Goal: Task Accomplishment & Management: Manage account settings

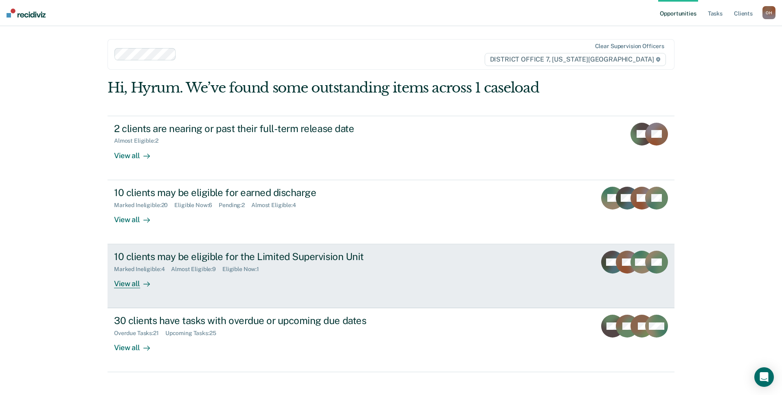
click at [191, 264] on div "Marked Ineligible : 4 Almost Eligible : 9 Eligible Now : 1" at bounding box center [257, 267] width 286 height 10
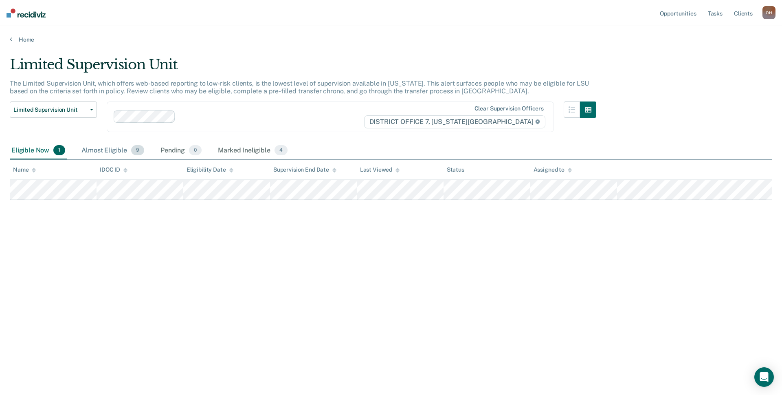
click at [95, 147] on div "Almost Eligible 9" at bounding box center [113, 151] width 66 height 18
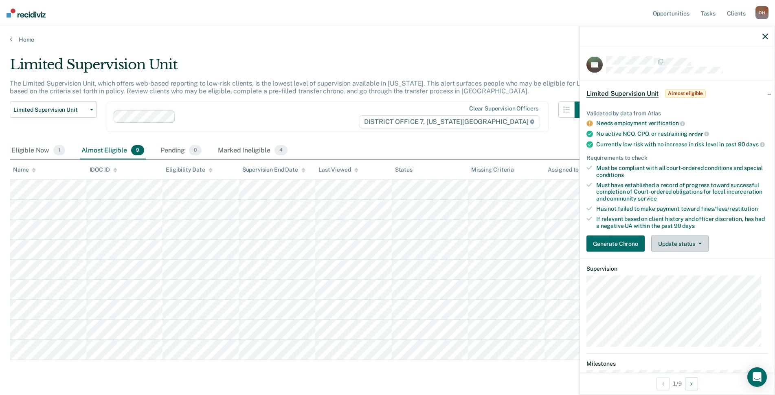
click at [696, 245] on button "Update status" at bounding box center [679, 243] width 57 height 16
click at [684, 283] on button "Mark Ineligible" at bounding box center [690, 276] width 79 height 13
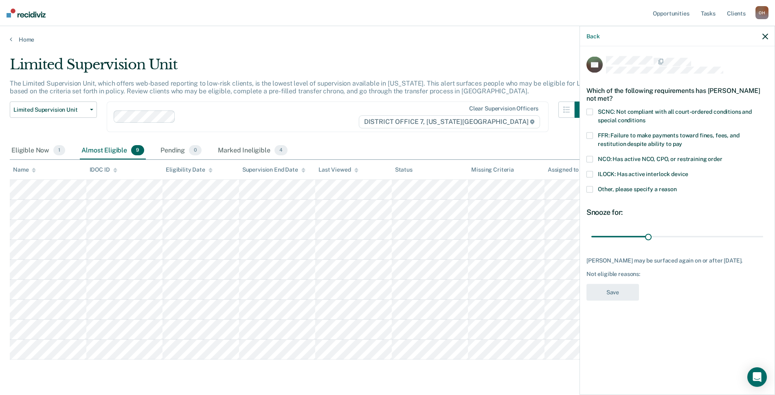
click at [597, 113] on label "SCNC: Not compliant with all court-ordered conditions and special conditions" at bounding box center [677, 117] width 182 height 17
drag, startPoint x: 651, startPoint y: 232, endPoint x: 781, endPoint y: 239, distance: 130.9
type input "90"
click at [763, 239] on input "range" at bounding box center [677, 236] width 172 height 14
click at [619, 289] on button "Save" at bounding box center [612, 292] width 53 height 17
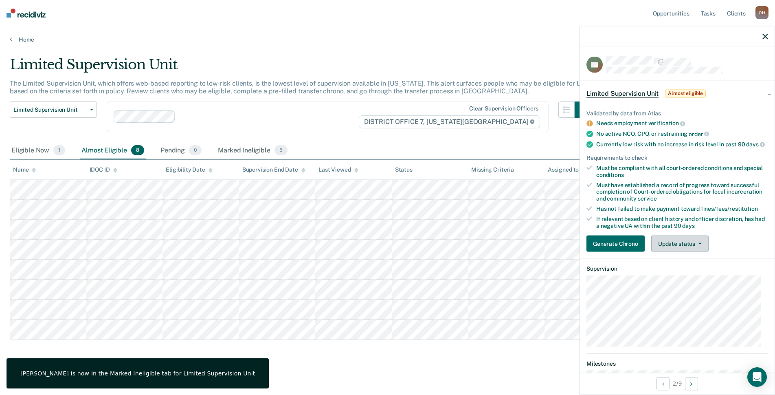
click at [680, 252] on button "Update status" at bounding box center [679, 243] width 57 height 16
click at [682, 290] on article "TB Limited Supervision Unit Almost eligible Validated by data from Atlas Needs …" at bounding box center [677, 273] width 182 height 435
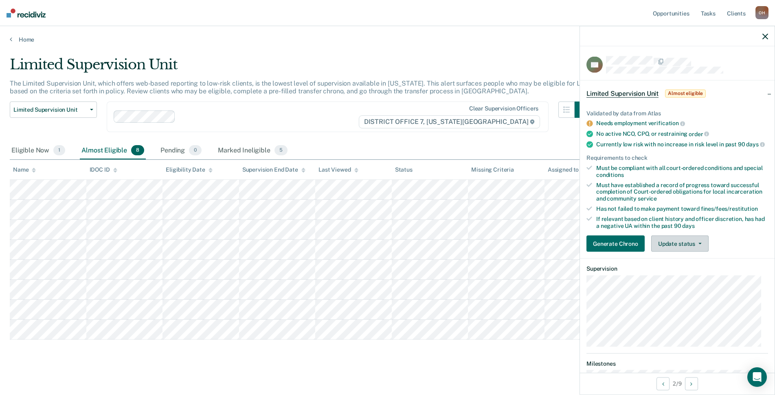
click at [672, 244] on button "Update status" at bounding box center [679, 243] width 57 height 16
click at [666, 283] on button "Mark Ineligible" at bounding box center [690, 276] width 79 height 13
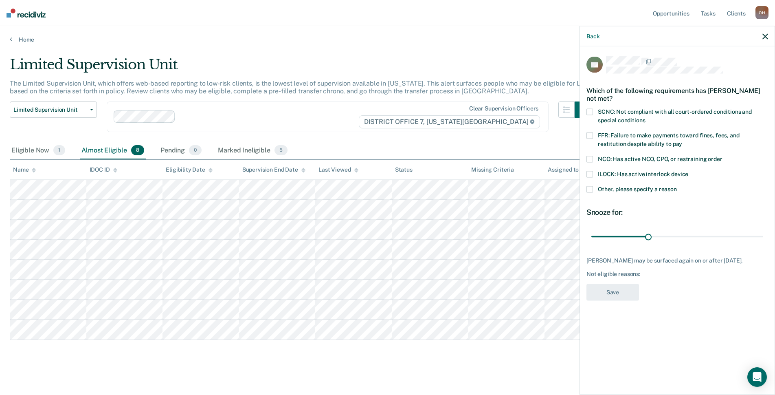
click at [625, 108] on span "SCNC: Not compliant with all court-ordered conditions and special conditions" at bounding box center [675, 115] width 154 height 15
drag, startPoint x: 651, startPoint y: 226, endPoint x: 781, endPoint y: 232, distance: 130.0
type input "90"
click at [763, 232] on input "range" at bounding box center [677, 236] width 172 height 14
click at [615, 290] on button "Save" at bounding box center [612, 292] width 53 height 17
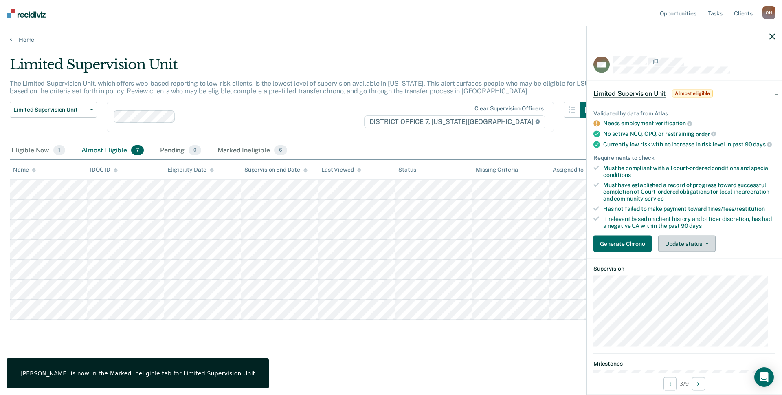
click at [698, 250] on button "Update status" at bounding box center [686, 243] width 57 height 16
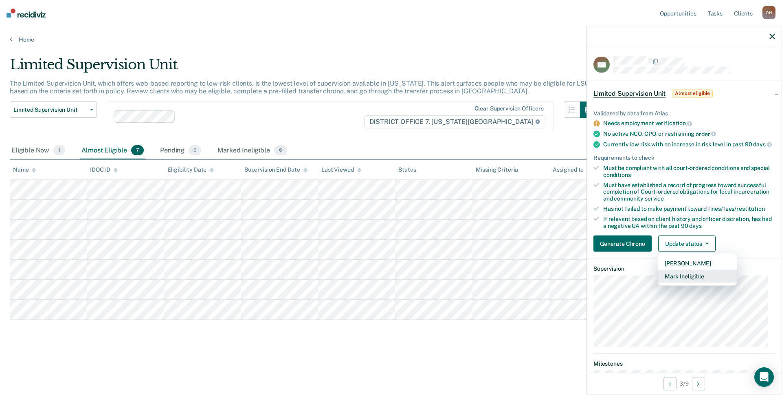
click at [684, 283] on button "Mark Ineligible" at bounding box center [697, 276] width 79 height 13
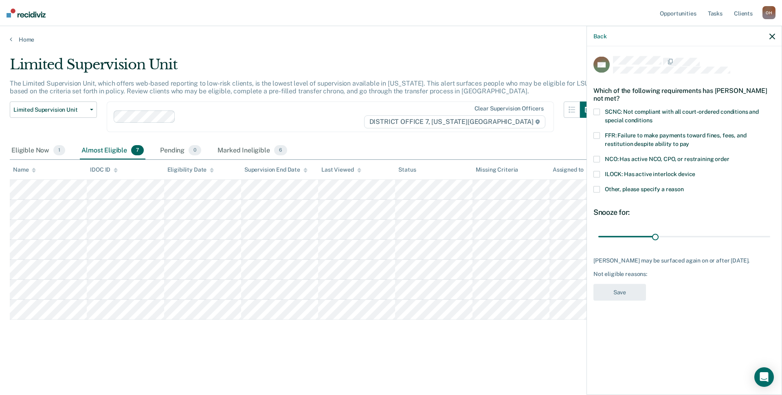
click at [640, 141] on span "FFR: Failure to make payments toward fines, fees, and restitution despite abili…" at bounding box center [676, 139] width 142 height 15
click at [629, 287] on button "Save" at bounding box center [619, 292] width 53 height 17
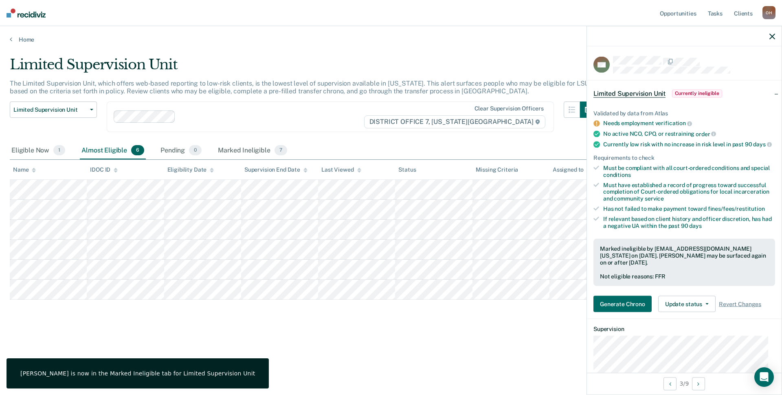
click at [772, 37] on icon "button" at bounding box center [772, 36] width 6 height 6
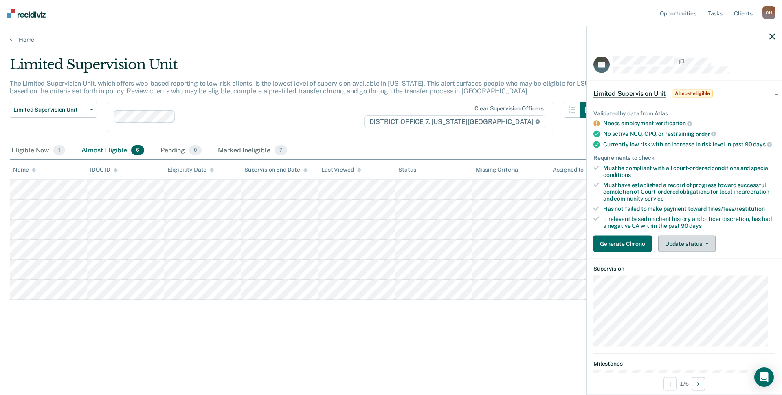
click at [687, 250] on button "Update status" at bounding box center [686, 243] width 57 height 16
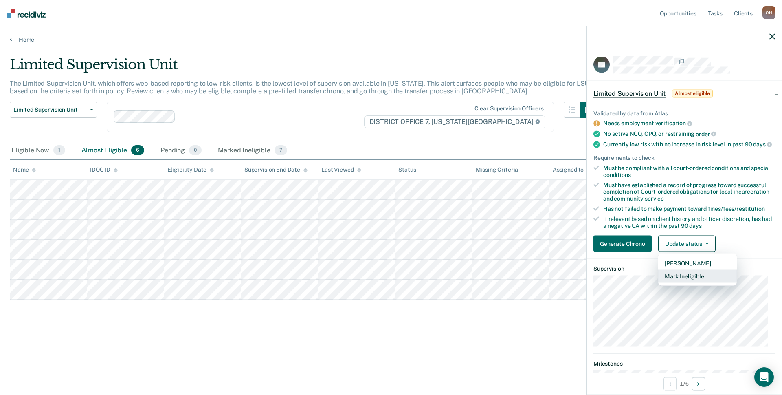
click at [689, 283] on button "Mark Ineligible" at bounding box center [697, 276] width 79 height 13
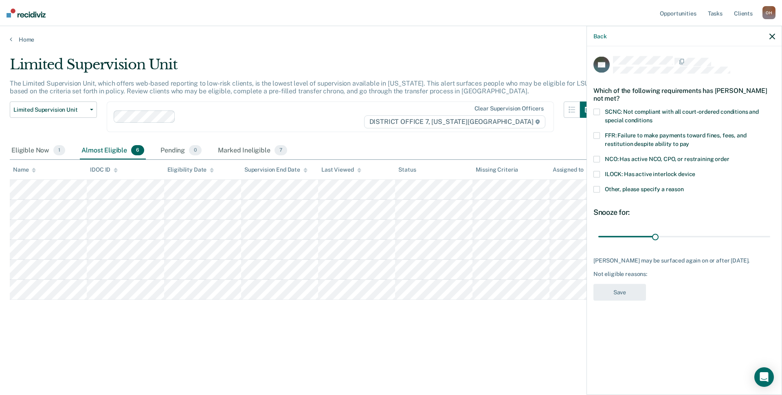
click at [603, 191] on label "Other, please specify a reason" at bounding box center [684, 190] width 182 height 9
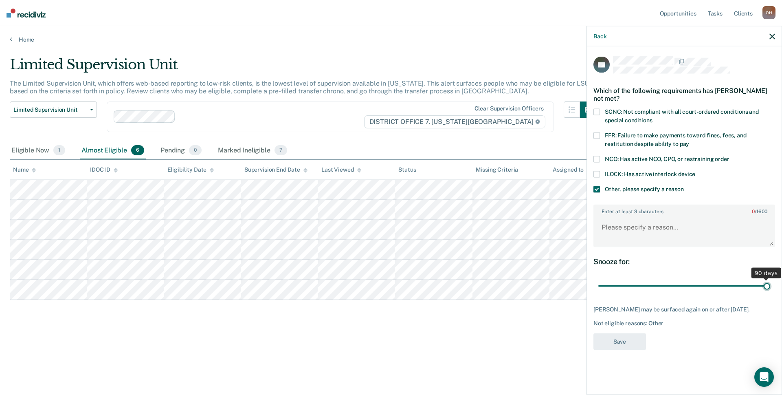
drag, startPoint x: 653, startPoint y: 282, endPoint x: 781, endPoint y: 282, distance: 128.7
type input "90"
click at [770, 282] on input "range" at bounding box center [684, 285] width 172 height 14
click at [624, 226] on textarea "Enter at least 3 characters 0 / 1600" at bounding box center [684, 231] width 180 height 30
type textarea "Report of violation was submitted, waiting on prosecutor."
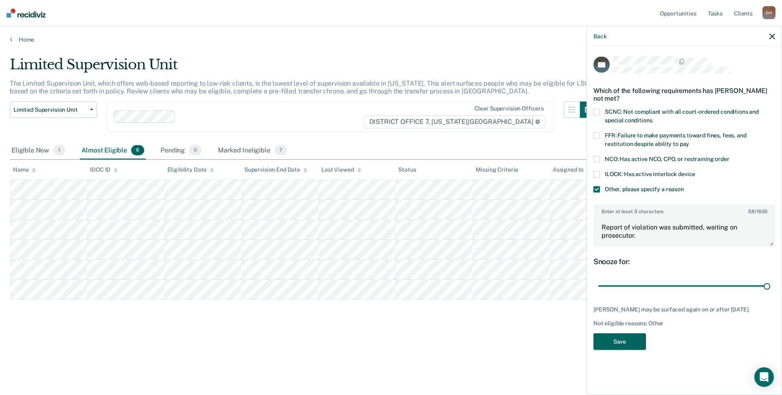
click at [614, 346] on button "Save" at bounding box center [619, 341] width 53 height 17
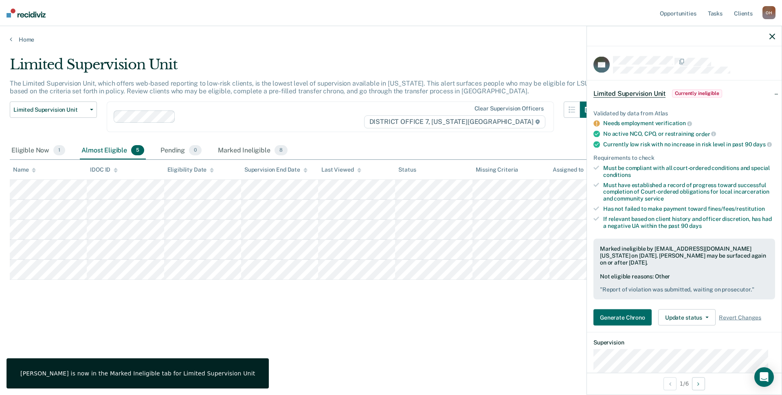
click at [771, 37] on icon "button" at bounding box center [772, 36] width 6 height 6
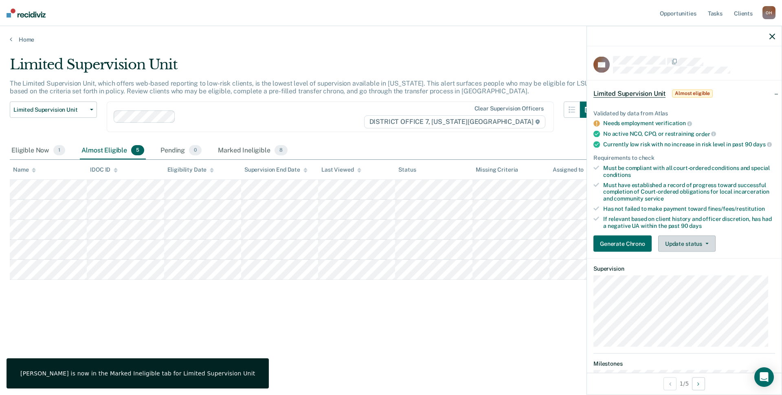
click at [699, 252] on button "Update status" at bounding box center [686, 243] width 57 height 16
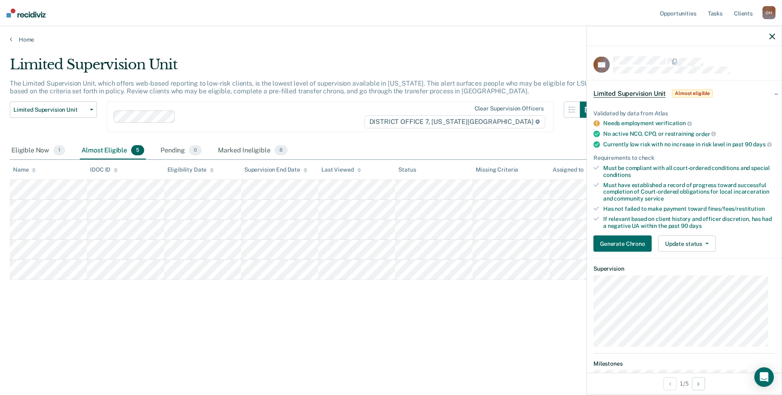
click at [710, 238] on div "Validated by data from Atlas Needs employment verification No active NCO, CPO, …" at bounding box center [684, 177] width 195 height 162
click at [687, 246] on button "Update status" at bounding box center [686, 243] width 57 height 16
click at [680, 291] on article "CB Limited Supervision Unit Almost eligible Validated by data from Atlas Needs …" at bounding box center [684, 269] width 182 height 427
click at [702, 248] on button "Update status" at bounding box center [686, 243] width 57 height 16
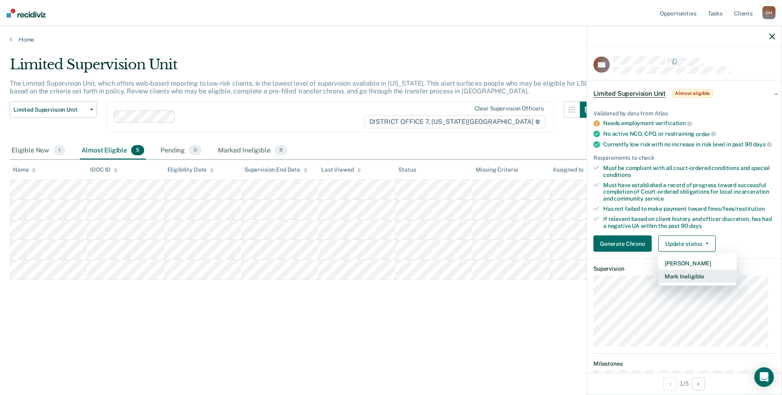
click at [678, 283] on button "Mark Ineligible" at bounding box center [697, 276] width 79 height 13
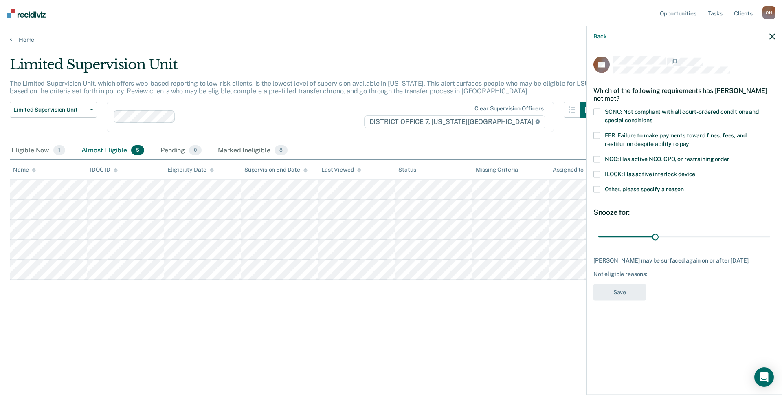
click at [620, 158] on span "NCO: Has active NCO, CPO, or restraining order" at bounding box center [667, 159] width 125 height 7
drag, startPoint x: 654, startPoint y: 235, endPoint x: 781, endPoint y: 243, distance: 127.3
type input "90"
click at [770, 243] on input "range" at bounding box center [684, 236] width 172 height 14
click at [622, 299] on button "Save" at bounding box center [619, 292] width 53 height 17
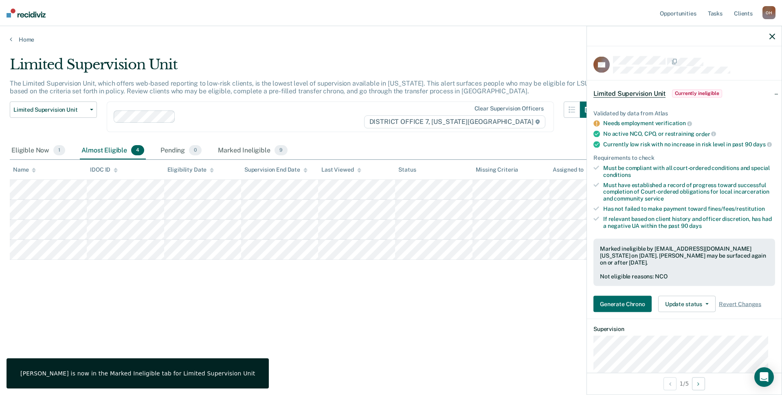
click at [775, 36] on div at bounding box center [684, 36] width 195 height 20
click at [771, 39] on icon "button" at bounding box center [772, 36] width 6 height 6
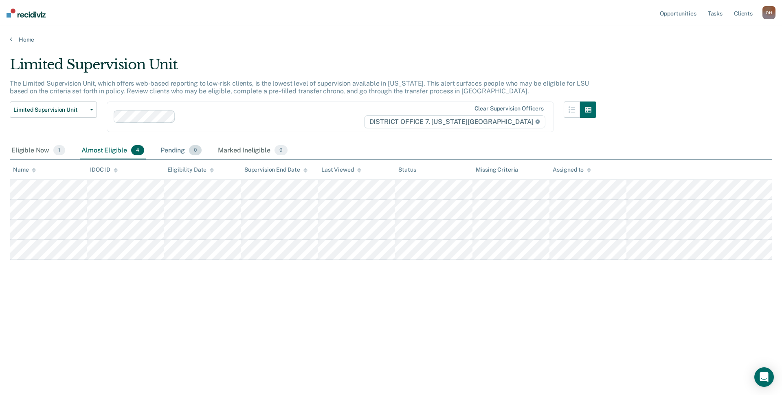
click at [181, 151] on div "Pending 0" at bounding box center [181, 151] width 44 height 18
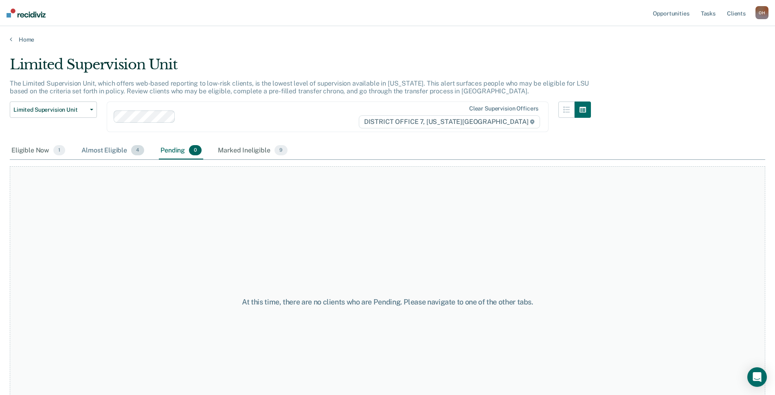
click at [107, 153] on div "Almost Eligible 4" at bounding box center [113, 151] width 66 height 18
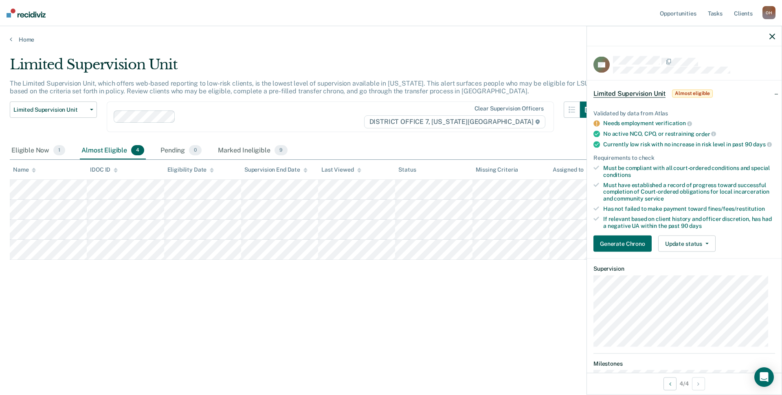
click at [773, 37] on icon "button" at bounding box center [772, 36] width 6 height 6
click at [769, 37] on div at bounding box center [684, 36] width 195 height 20
click at [774, 34] on icon "button" at bounding box center [772, 36] width 6 height 6
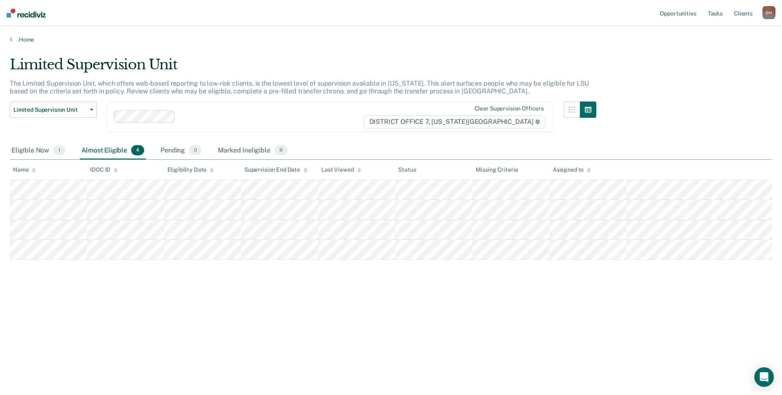
click at [213, 143] on div "Eligible Now 1 Almost Eligible 4 Pending 0 Marked Ineligible 9" at bounding box center [149, 151] width 279 height 18
click at [235, 154] on div "Marked Ineligible 9" at bounding box center [252, 151] width 73 height 18
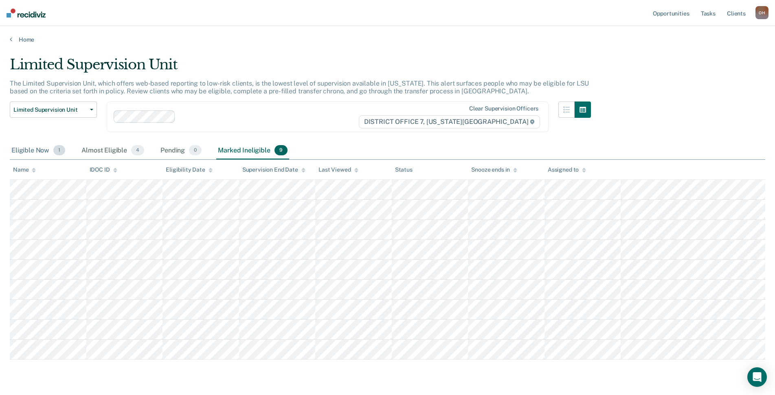
click at [49, 149] on div "Eligible Now 1" at bounding box center [38, 151] width 57 height 18
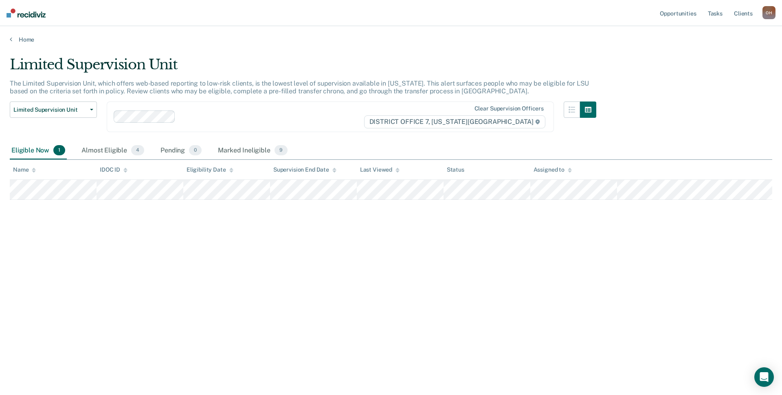
click at [26, 31] on div "Home" at bounding box center [391, 34] width 782 height 17
click at [23, 38] on link "Home" at bounding box center [391, 39] width 762 height 7
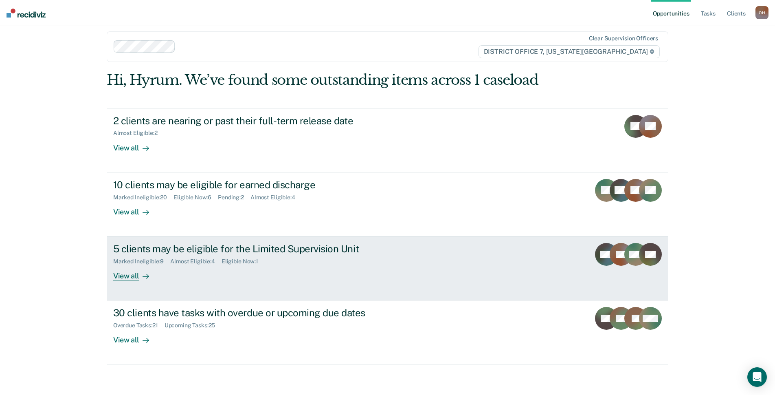
scroll to position [10, 0]
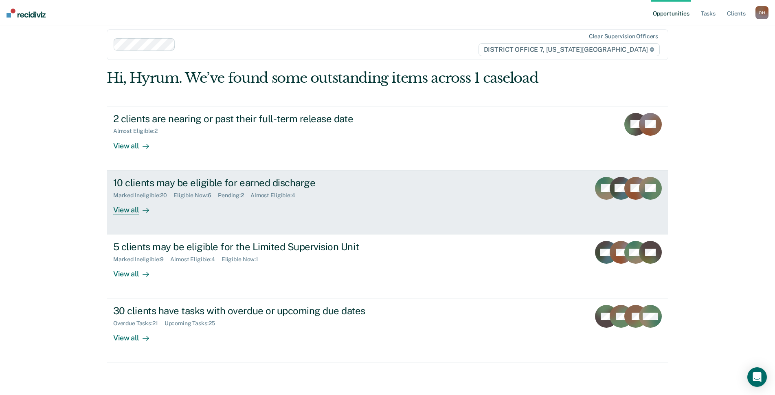
click at [234, 190] on div "Marked Ineligible : 20 Eligible Now : 6 Pending : 2 Almost Eligible : 4" at bounding box center [256, 194] width 286 height 10
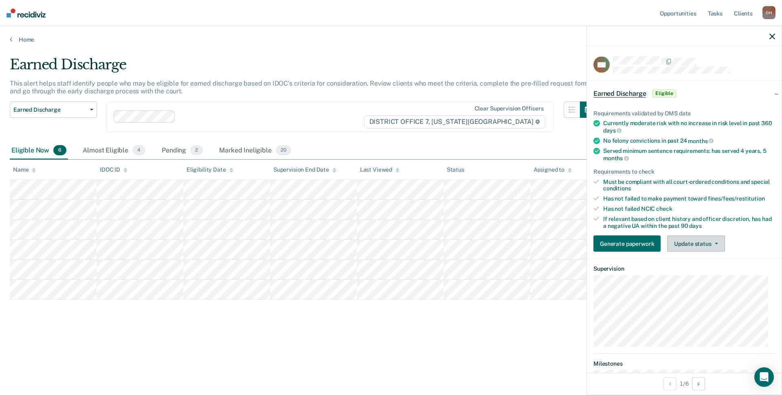
click at [699, 237] on button "Update status" at bounding box center [695, 243] width 57 height 16
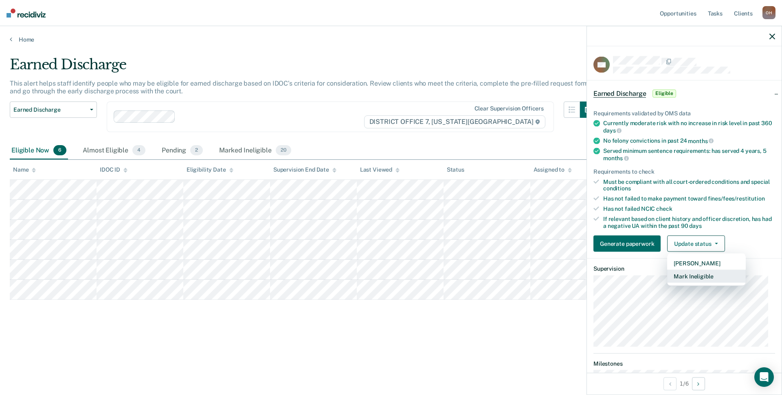
click at [693, 278] on button "Mark Ineligible" at bounding box center [706, 276] width 79 height 13
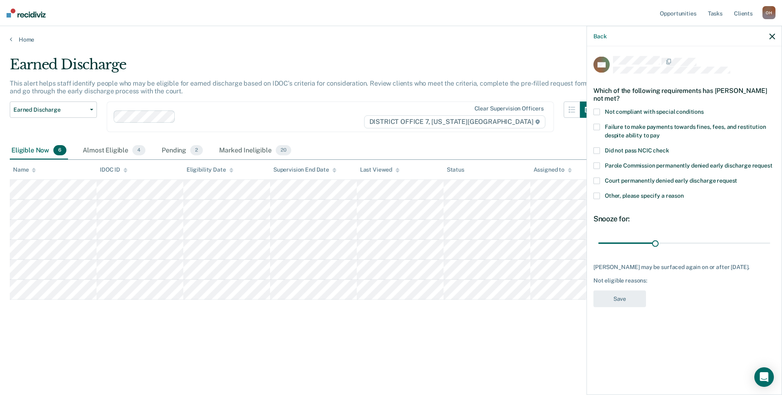
click at [637, 108] on span "Not compliant with special conditions" at bounding box center [654, 111] width 99 height 7
drag, startPoint x: 651, startPoint y: 248, endPoint x: 781, endPoint y: 251, distance: 129.9
type input "90"
click at [770, 250] on input "range" at bounding box center [684, 243] width 172 height 14
click at [627, 293] on button "Save" at bounding box center [619, 298] width 53 height 17
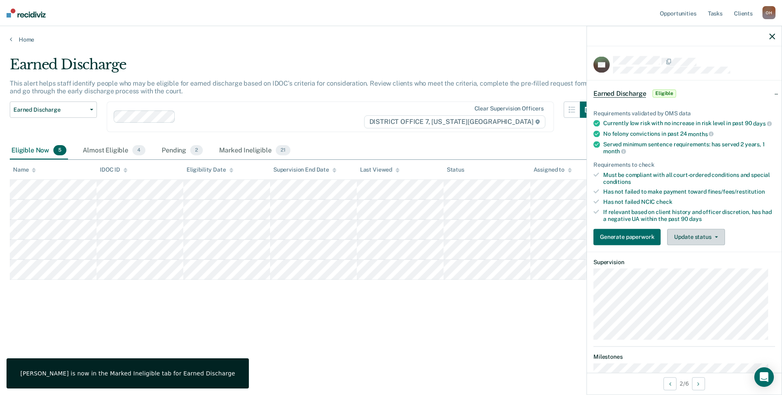
click at [707, 245] on button "Update status" at bounding box center [695, 236] width 57 height 16
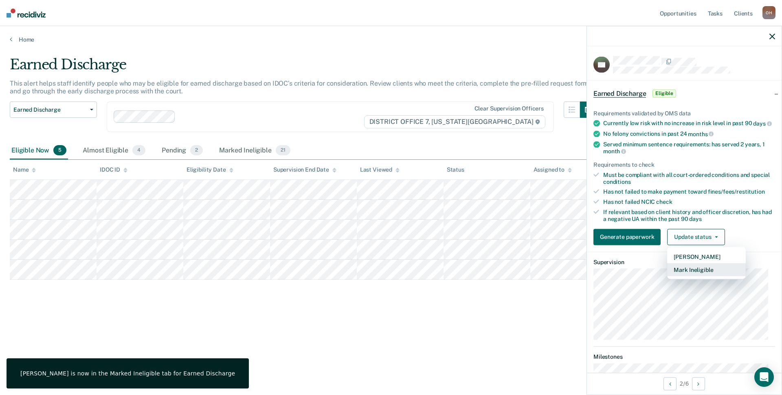
click at [690, 272] on button "Mark Ineligible" at bounding box center [706, 269] width 79 height 13
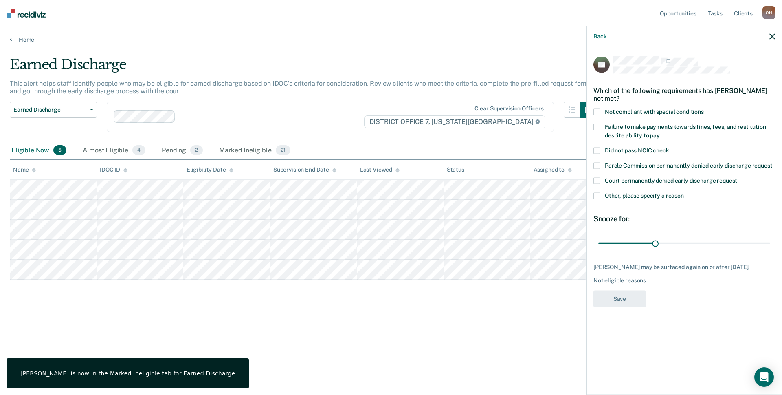
click at [637, 113] on span "Not compliant with special conditions" at bounding box center [654, 111] width 99 height 7
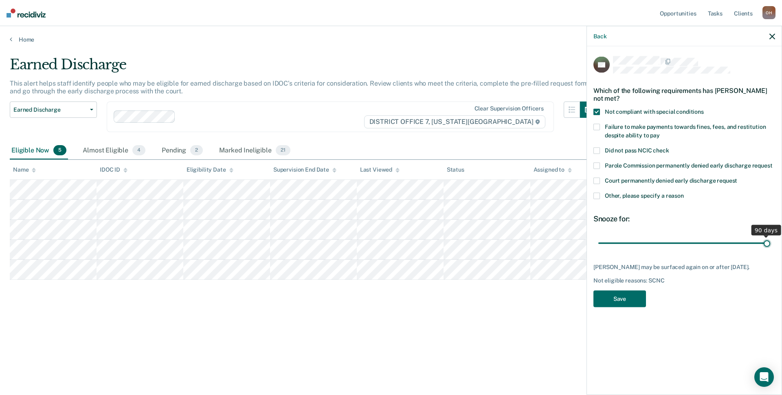
drag, startPoint x: 656, startPoint y: 239, endPoint x: 781, endPoint y: 243, distance: 125.9
type input "90"
click at [770, 243] on input "range" at bounding box center [684, 243] width 172 height 14
click at [619, 296] on button "Save" at bounding box center [619, 298] width 53 height 17
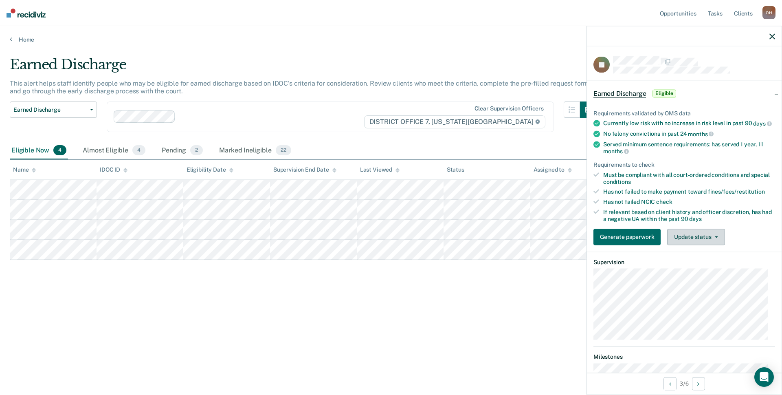
click at [705, 245] on button "Update status" at bounding box center [695, 236] width 57 height 16
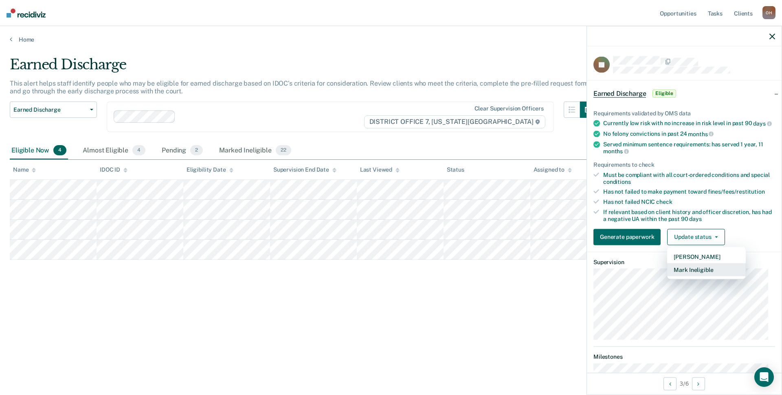
click at [702, 275] on button "Mark Ineligible" at bounding box center [706, 269] width 79 height 13
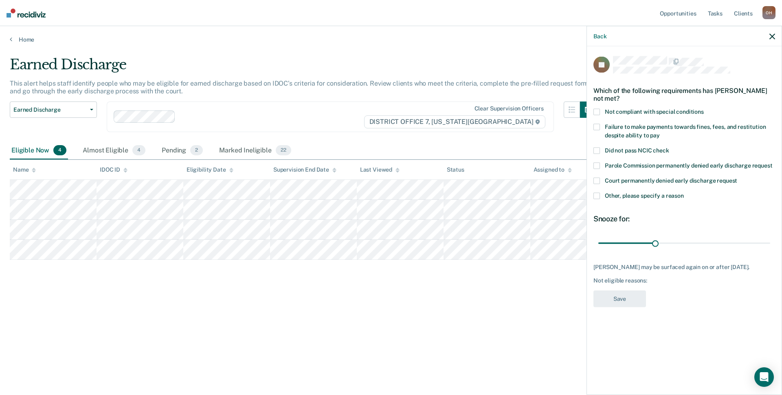
click at [631, 114] on label "Not compliant with special conditions" at bounding box center [684, 113] width 182 height 9
drag, startPoint x: 661, startPoint y: 239, endPoint x: 781, endPoint y: 241, distance: 120.1
type input "90"
click at [770, 241] on input "range" at bounding box center [684, 243] width 172 height 14
click at [609, 307] on button "Save" at bounding box center [619, 298] width 53 height 17
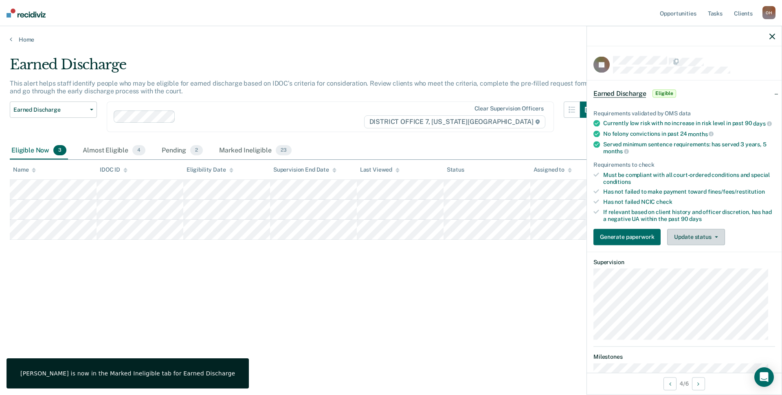
click at [693, 238] on button "Update status" at bounding box center [695, 236] width 57 height 16
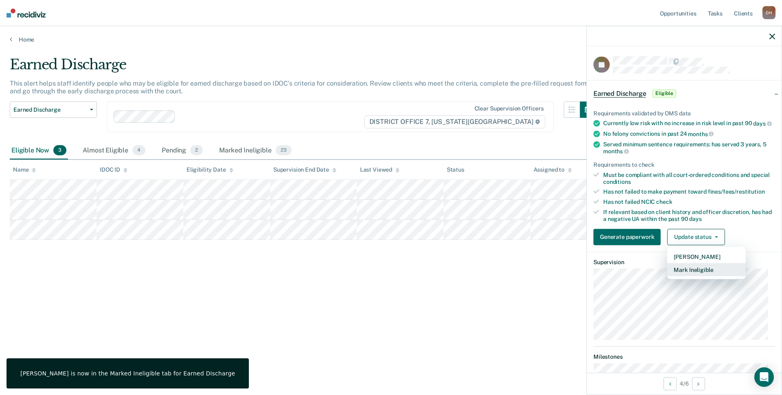
click at [697, 275] on button "Mark Ineligible" at bounding box center [706, 269] width 79 height 13
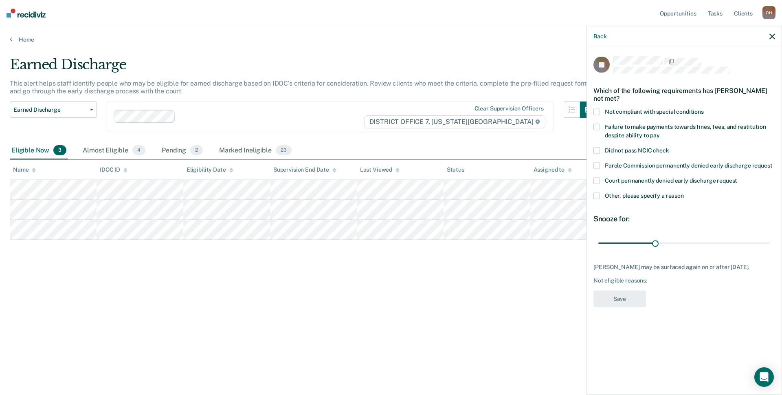
click at [773, 37] on icon "button" at bounding box center [772, 36] width 6 height 6
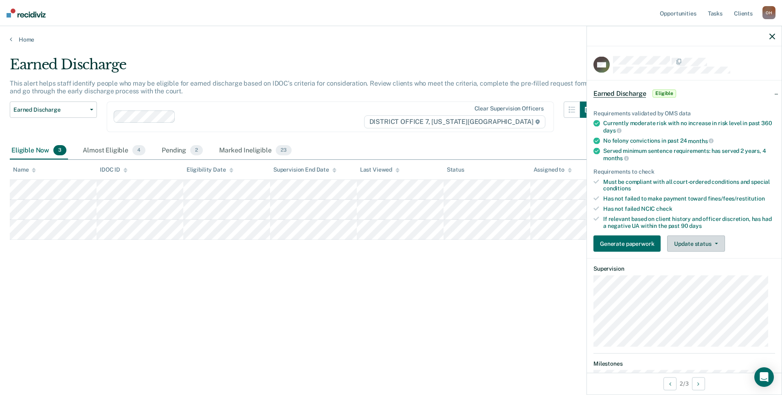
click at [694, 249] on button "Update status" at bounding box center [695, 243] width 57 height 16
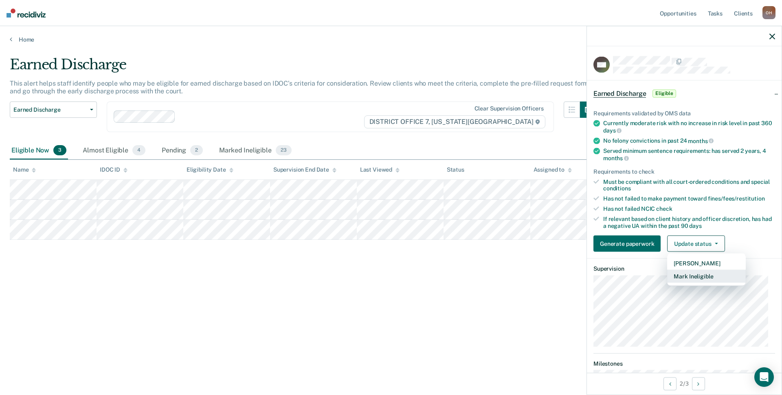
click at [699, 271] on button "Mark Ineligible" at bounding box center [706, 276] width 79 height 13
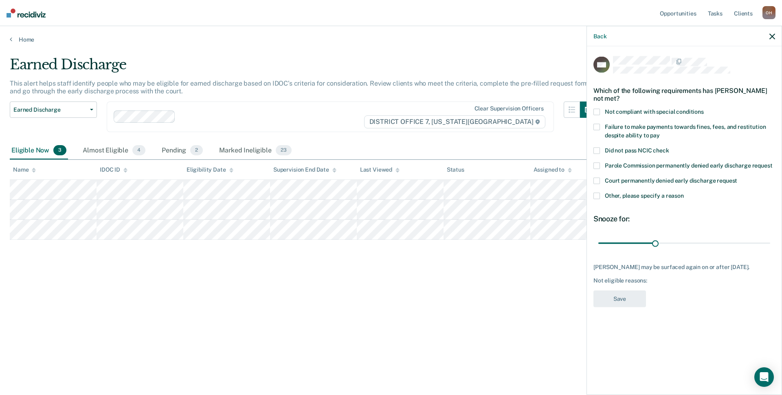
click at [638, 109] on span "Not compliant with special conditions" at bounding box center [654, 111] width 99 height 7
drag, startPoint x: 656, startPoint y: 241, endPoint x: 781, endPoint y: 237, distance: 125.5
type input "90"
click at [770, 237] on input "range" at bounding box center [684, 243] width 172 height 14
click at [614, 307] on button "Save" at bounding box center [619, 298] width 53 height 17
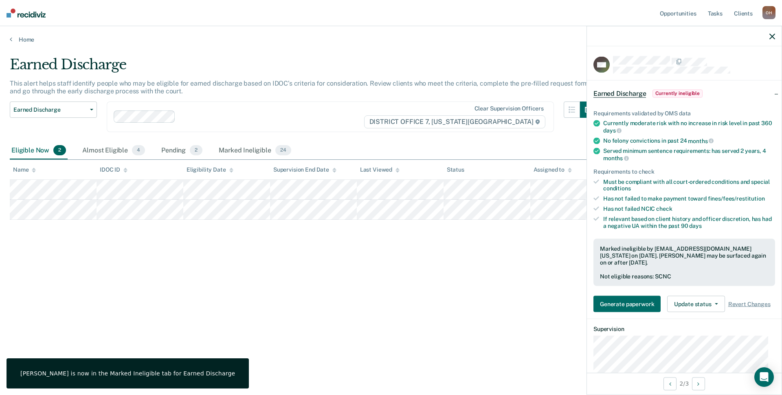
click at [770, 33] on button "button" at bounding box center [772, 36] width 6 height 7
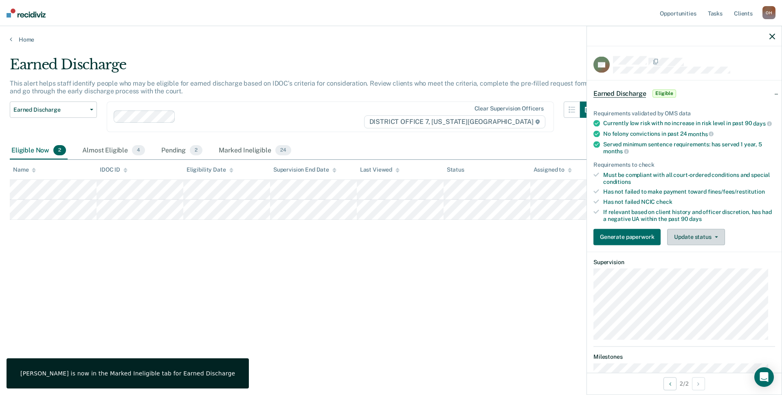
click at [704, 237] on button "Update status" at bounding box center [695, 236] width 57 height 16
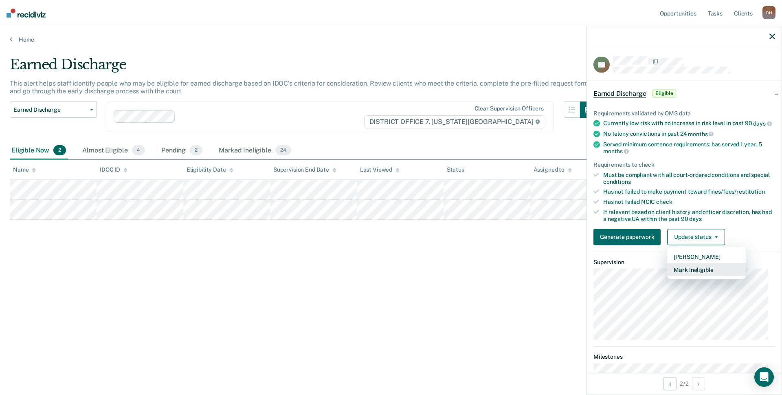
click at [681, 275] on button "Mark Ineligible" at bounding box center [706, 269] width 79 height 13
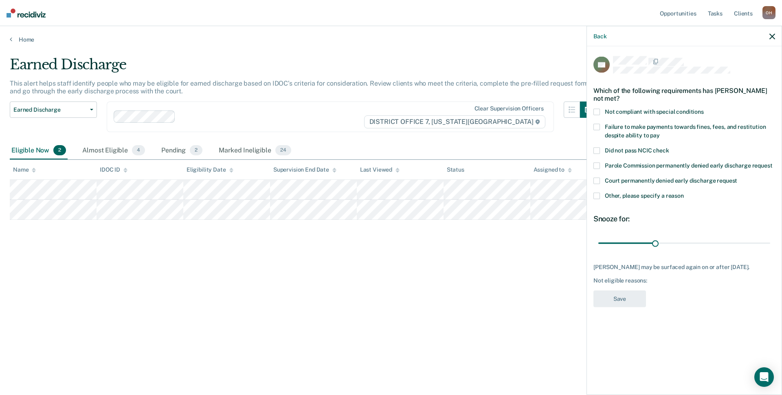
click at [631, 108] on span "Not compliant with special conditions" at bounding box center [654, 111] width 99 height 7
drag, startPoint x: 662, startPoint y: 234, endPoint x: 708, endPoint y: 262, distance: 54.8
type input "90"
click at [770, 239] on input "range" at bounding box center [684, 243] width 172 height 14
click at [607, 291] on button "Save" at bounding box center [619, 298] width 53 height 17
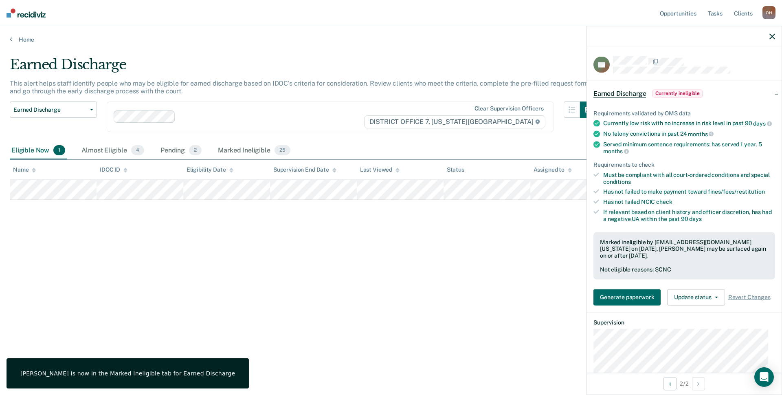
click at [777, 34] on div at bounding box center [684, 36] width 195 height 20
click at [772, 38] on icon "button" at bounding box center [772, 36] width 6 height 6
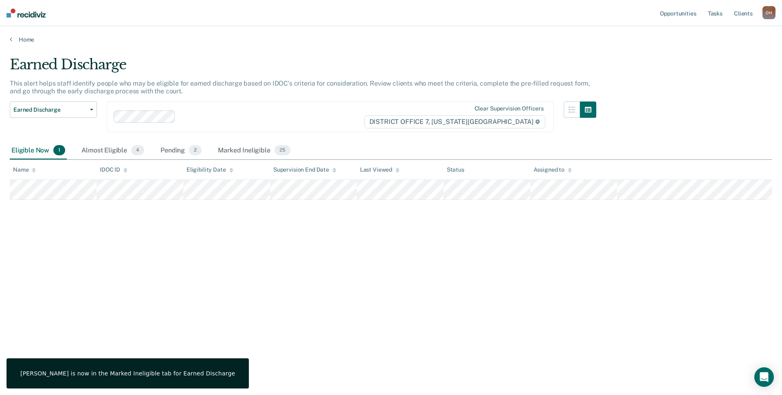
click at [146, 155] on div "Eligible Now 1 Almost Eligible 4 Pending 2 Marked Ineligible 25" at bounding box center [151, 151] width 282 height 18
click at [131, 151] on span "4" at bounding box center [137, 150] width 13 height 11
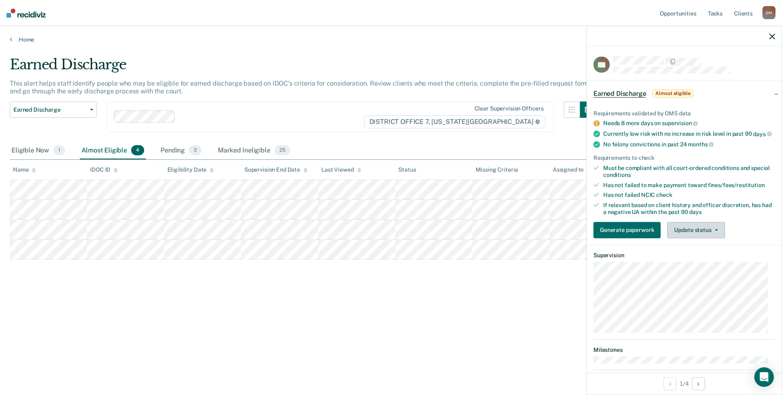
click at [696, 237] on button "Update status" at bounding box center [695, 229] width 57 height 16
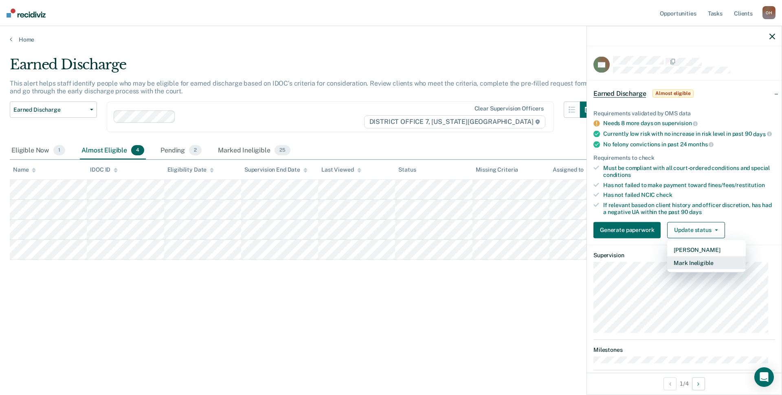
click at [679, 265] on button "Mark Ineligible" at bounding box center [706, 262] width 79 height 13
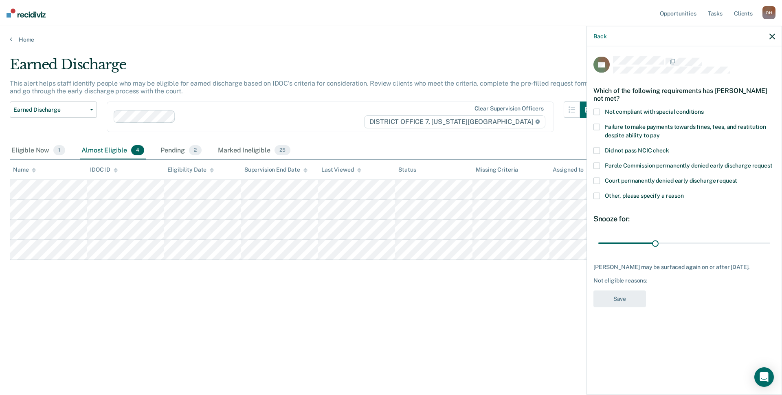
click at [616, 113] on span "Not compliant with special conditions" at bounding box center [654, 111] width 99 height 7
drag, startPoint x: 654, startPoint y: 239, endPoint x: 781, endPoint y: 245, distance: 127.6
type input "90"
click at [770, 245] on input "range" at bounding box center [684, 243] width 172 height 14
click at [641, 302] on button "Save" at bounding box center [619, 298] width 53 height 17
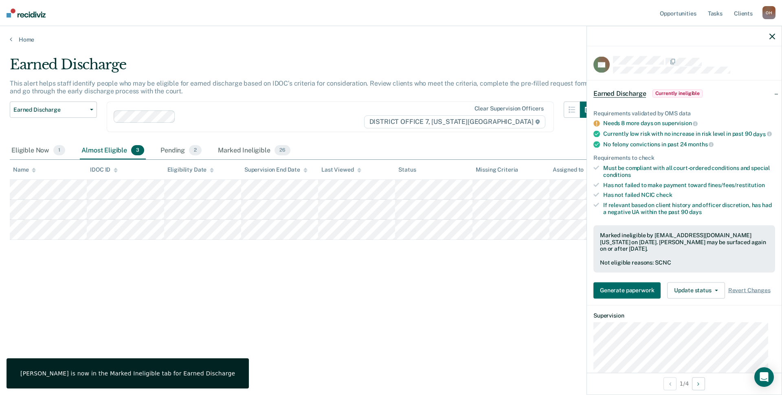
click at [773, 37] on icon "button" at bounding box center [772, 36] width 6 height 6
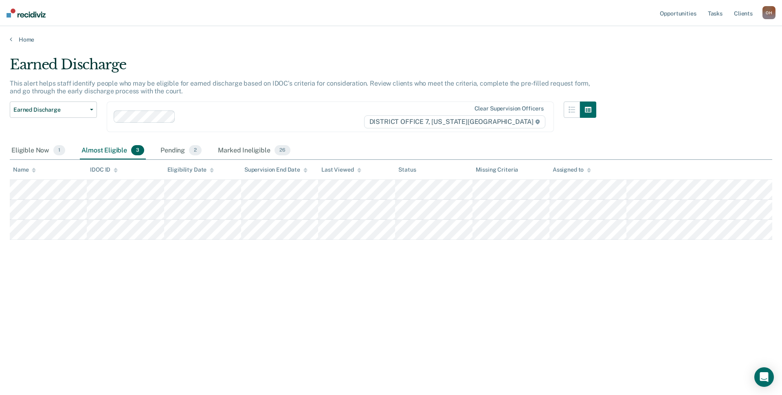
click at [9, 10] on img at bounding box center [26, 13] width 39 height 9
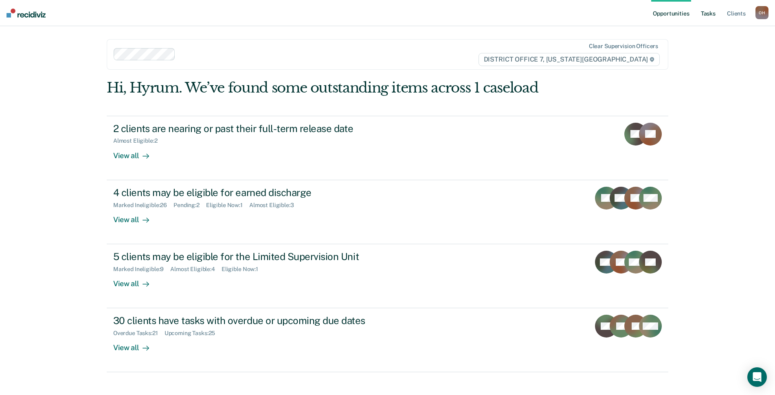
click at [710, 14] on link "Tasks" at bounding box center [708, 13] width 18 height 26
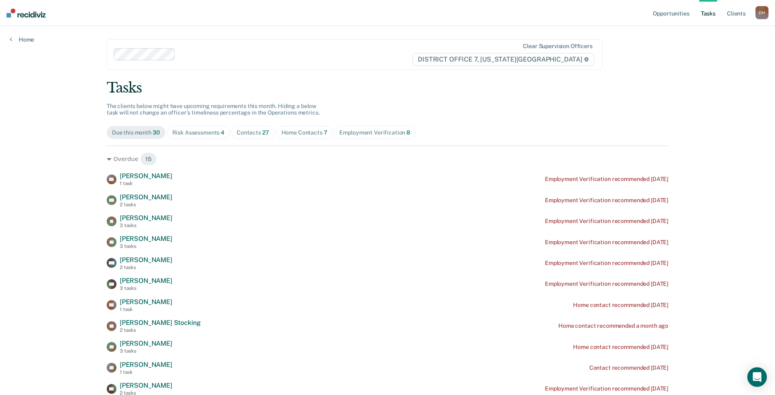
click at [254, 132] on div "Contacts 27" at bounding box center [253, 132] width 33 height 7
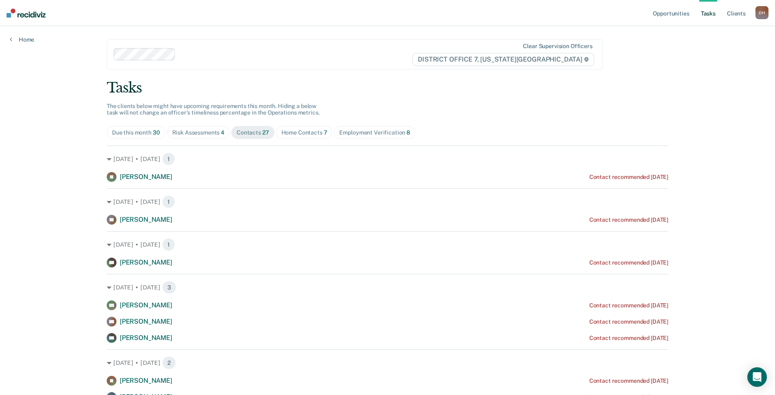
click at [293, 134] on div "Home Contacts 7" at bounding box center [304, 132] width 46 height 7
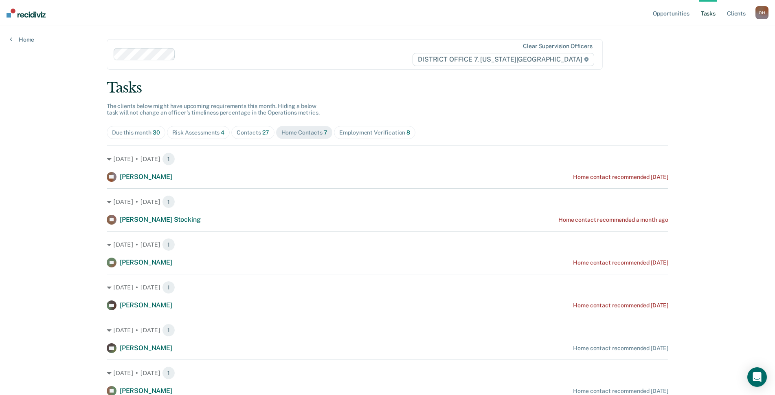
click at [237, 132] on div "Contacts 27" at bounding box center [253, 132] width 33 height 7
